Goal: Check status: Check status

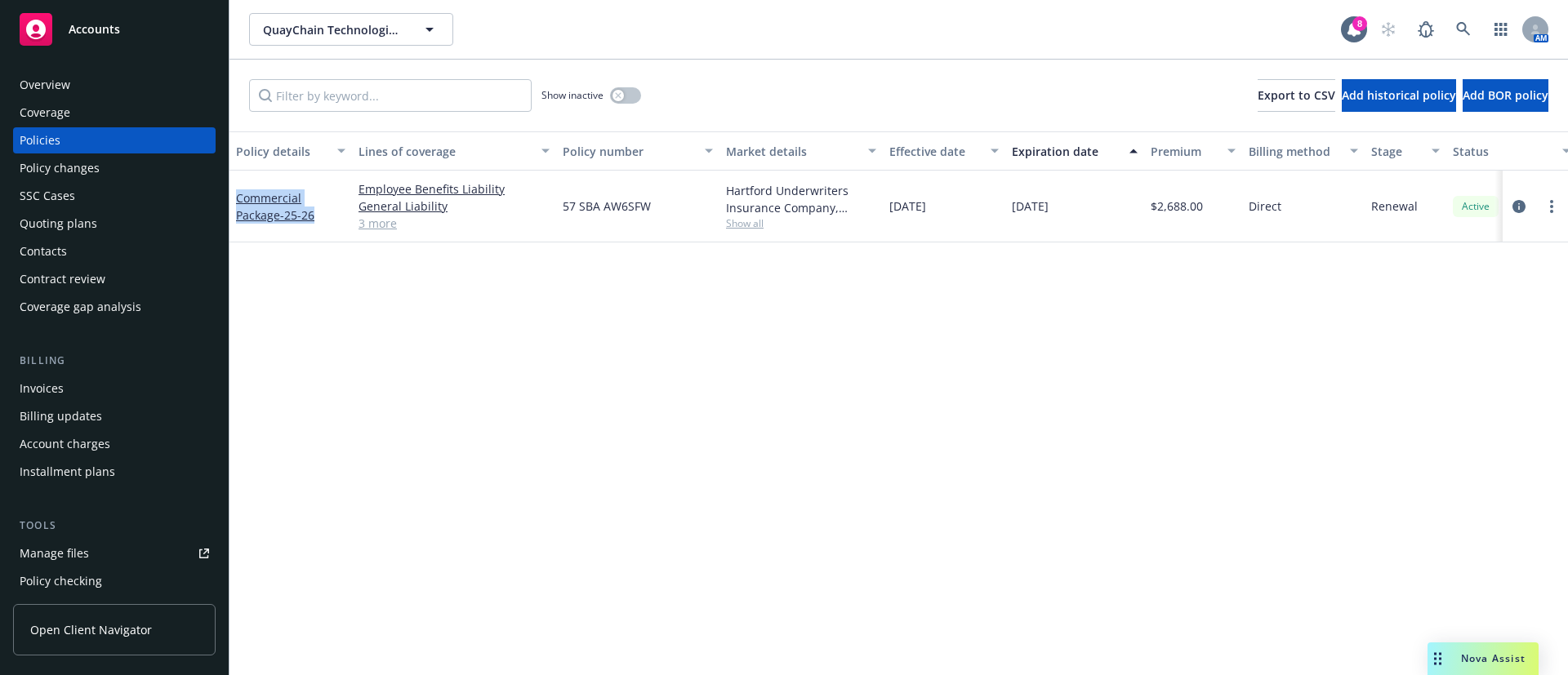
drag, startPoint x: 250, startPoint y: 210, endPoint x: 230, endPoint y: 191, distance: 27.6
click at [230, 191] on div "Commercial Package - 25-26" at bounding box center [290, 207] width 122 height 72
